Goal: Feedback & Contribution: Submit feedback/report problem

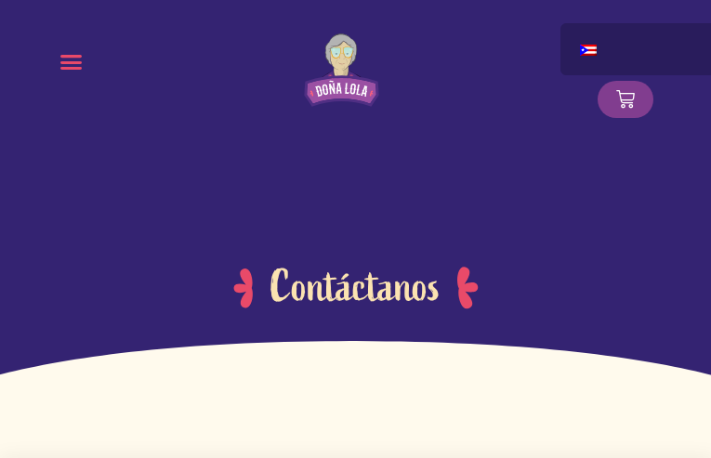
type input "roiMYZpq"
type input "AwvaZNJYmyHQYIe"
type input "[EMAIL_ADDRESS][DOMAIN_NAME]"
radio input "true"
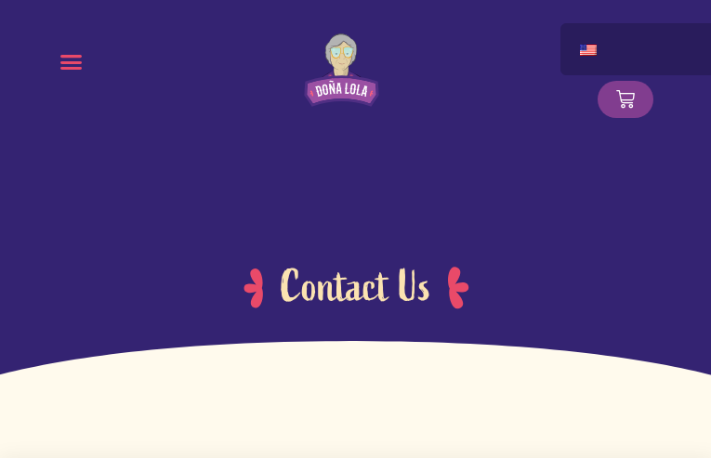
type input "qsAngnMvkIKCv"
type input "qOOLmVXYe"
type input "[EMAIL_ADDRESS][DOMAIN_NAME]"
radio input "true"
